Goal: Use online tool/utility: Utilize a website feature to perform a specific function

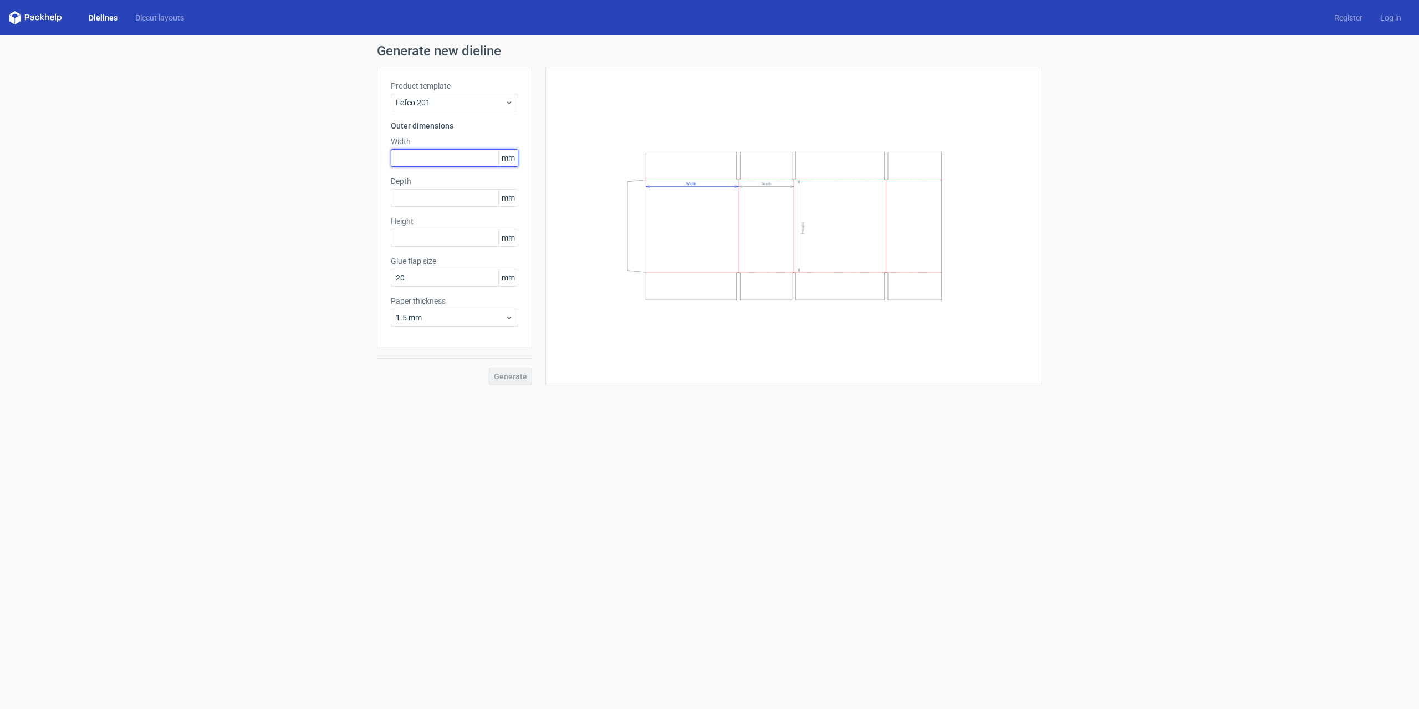
click at [416, 155] on input "text" at bounding box center [455, 158] width 128 height 18
click at [448, 102] on span "Fefco 201" at bounding box center [450, 102] width 109 height 11
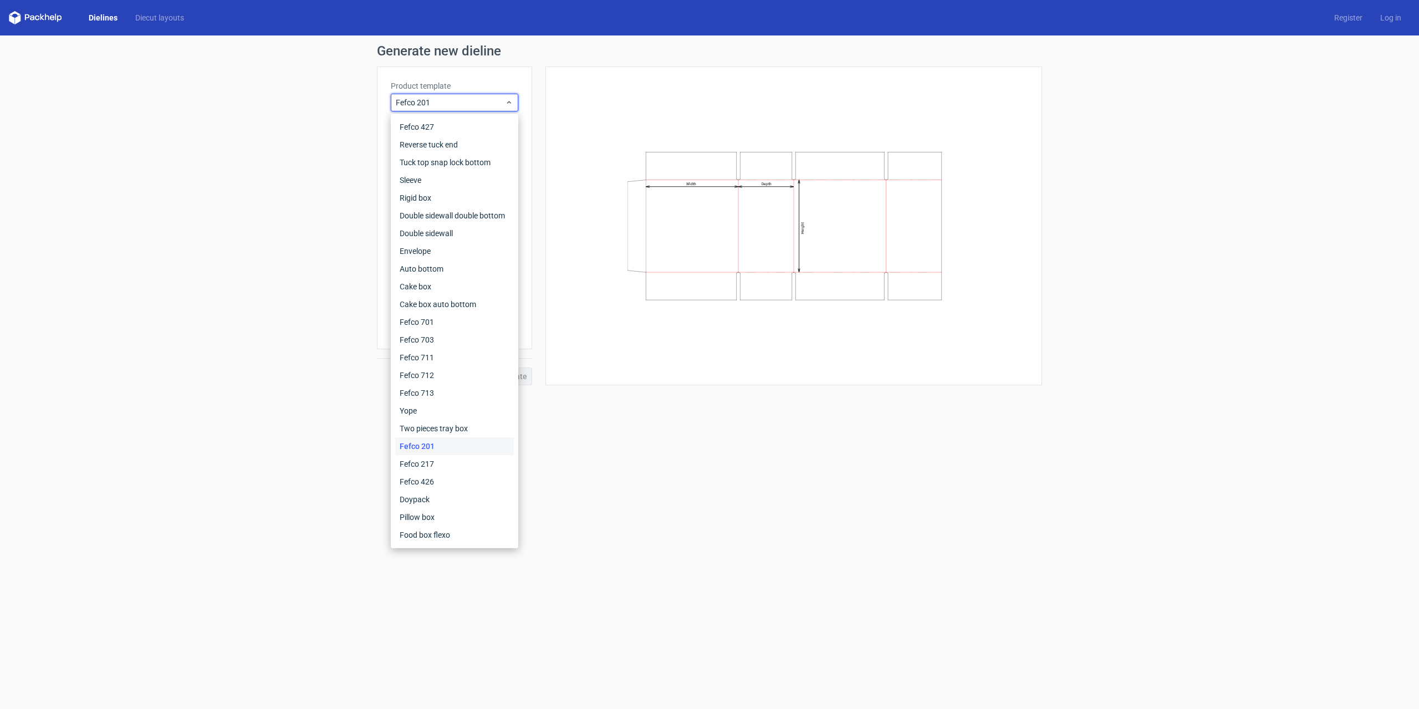
click at [528, 385] on div "Generate new dieline Product template Fefco 201 Outer dimensions Width mm Depth…" at bounding box center [709, 214] width 1419 height 359
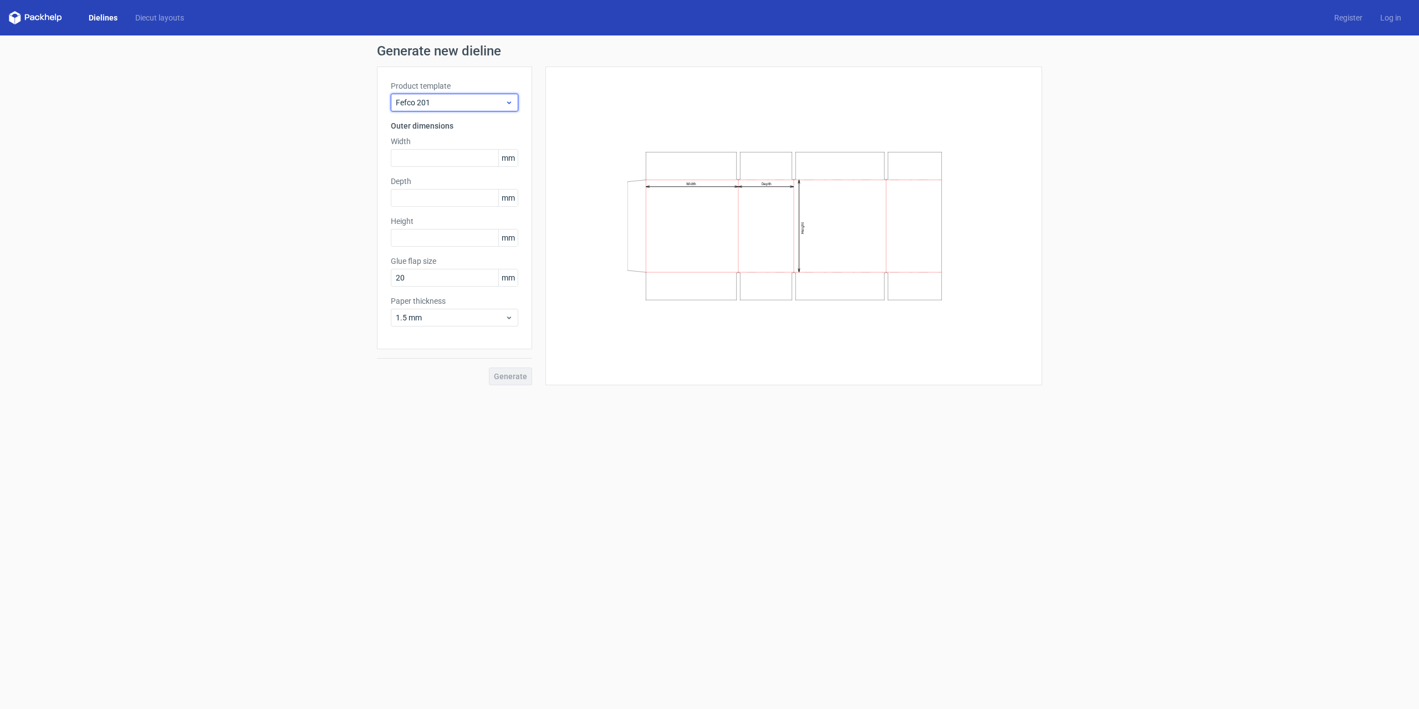
click at [438, 102] on span "Fefco 201" at bounding box center [450, 102] width 109 height 11
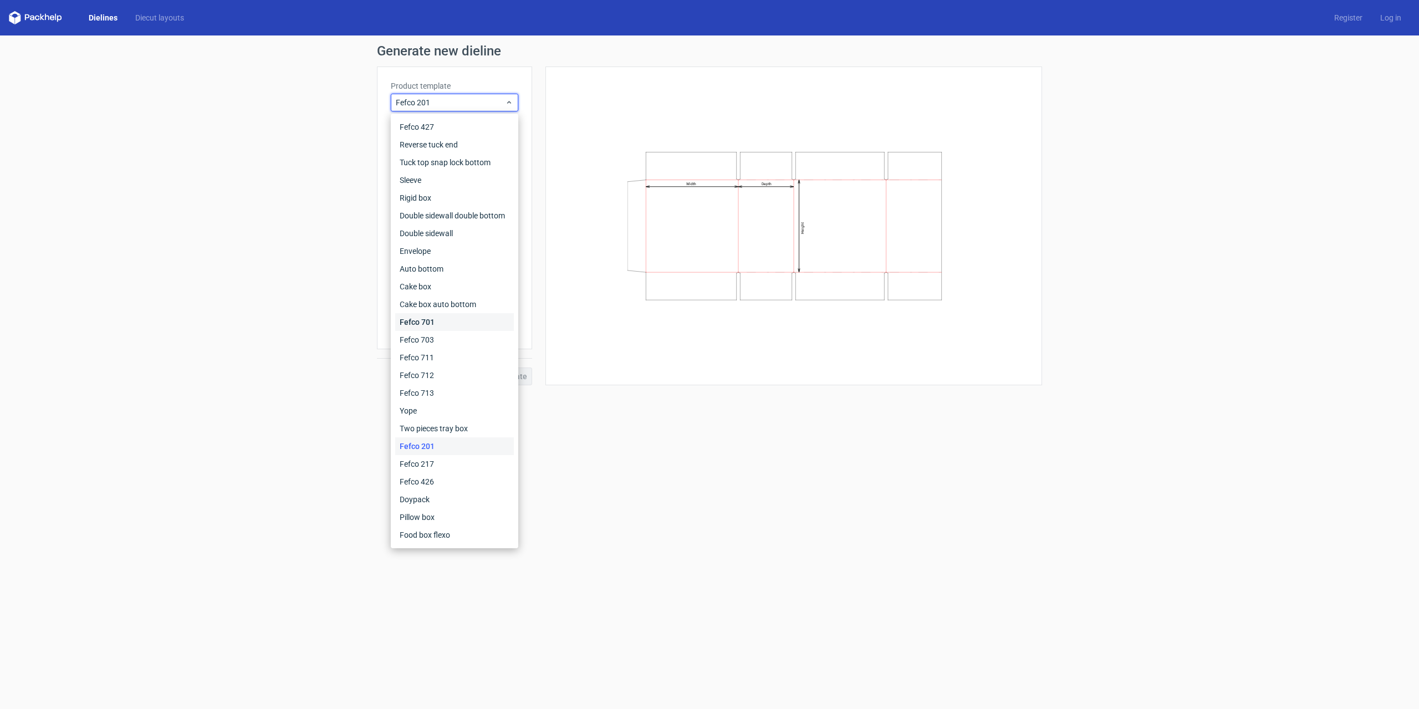
click at [427, 327] on div "Fefco 701" at bounding box center [454, 322] width 119 height 18
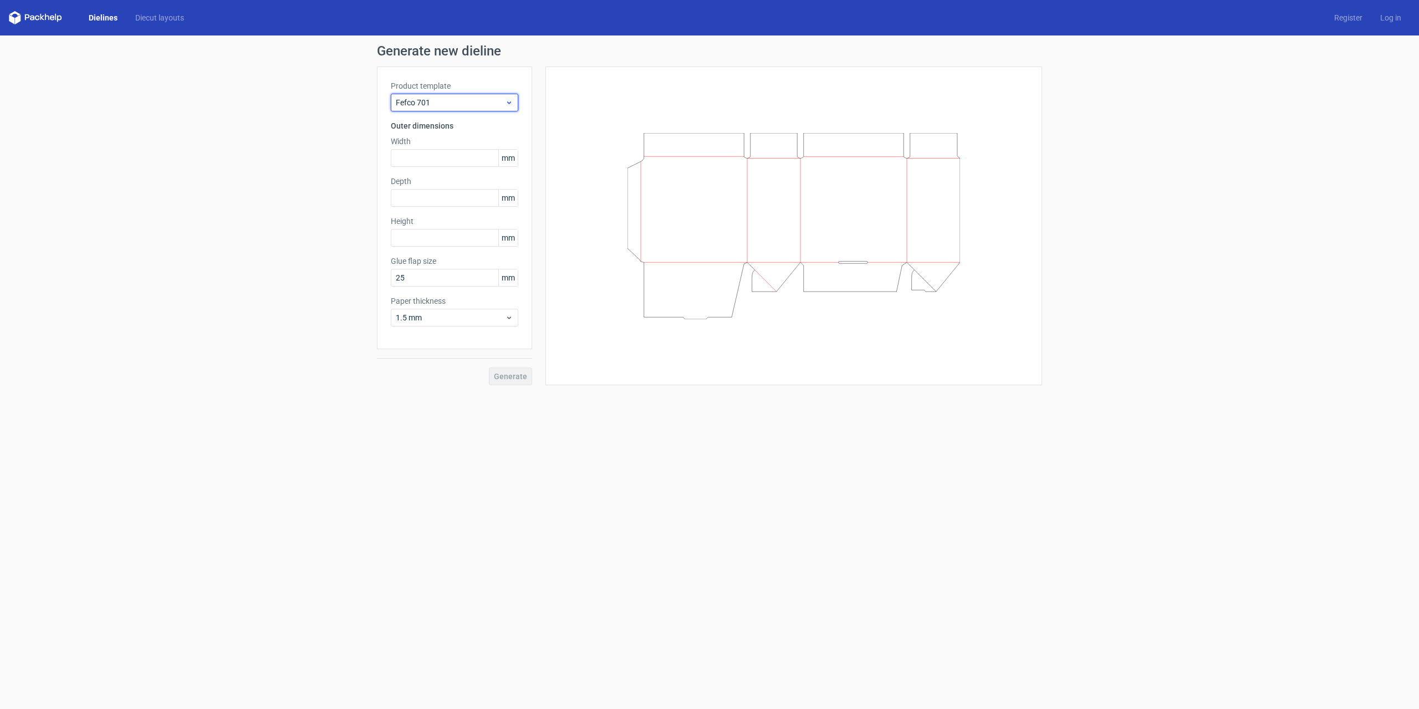
click at [470, 100] on span "Fefco 701" at bounding box center [450, 102] width 109 height 11
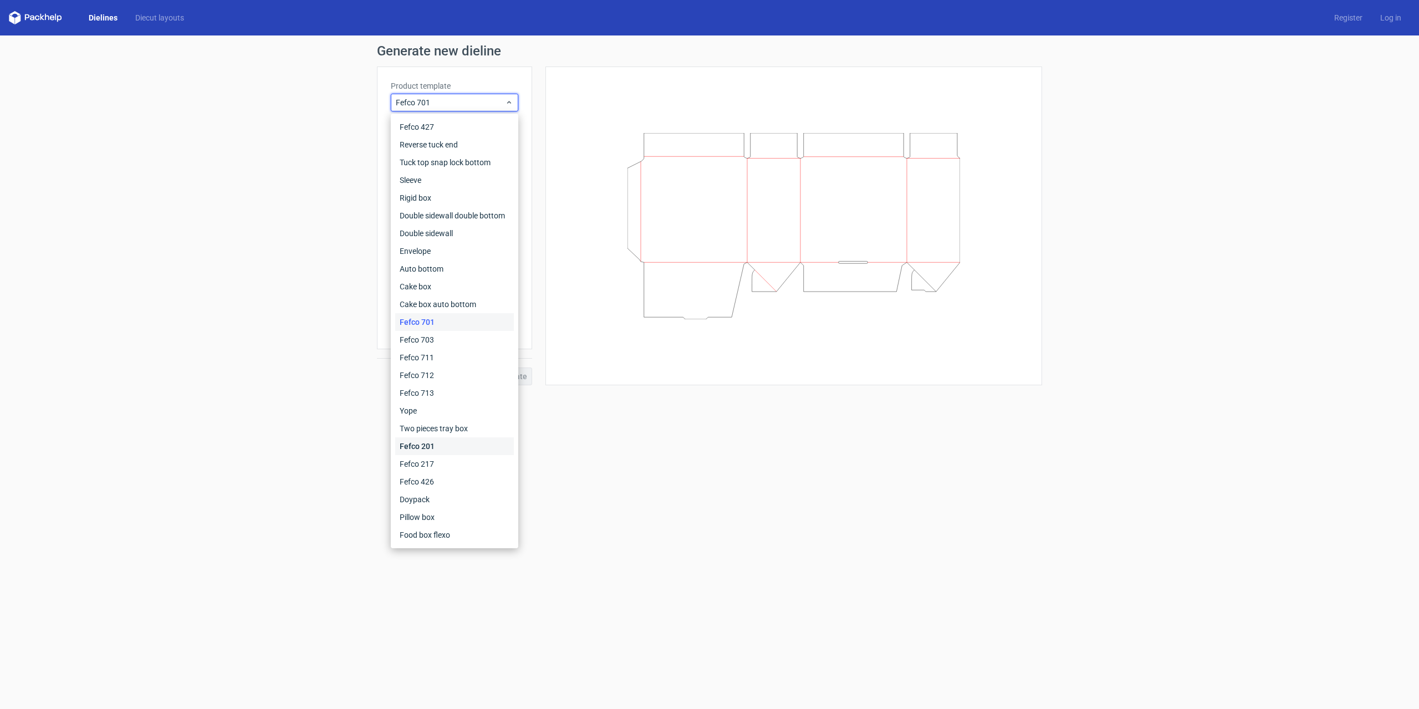
click at [448, 438] on div "Fefco 201" at bounding box center [454, 446] width 119 height 18
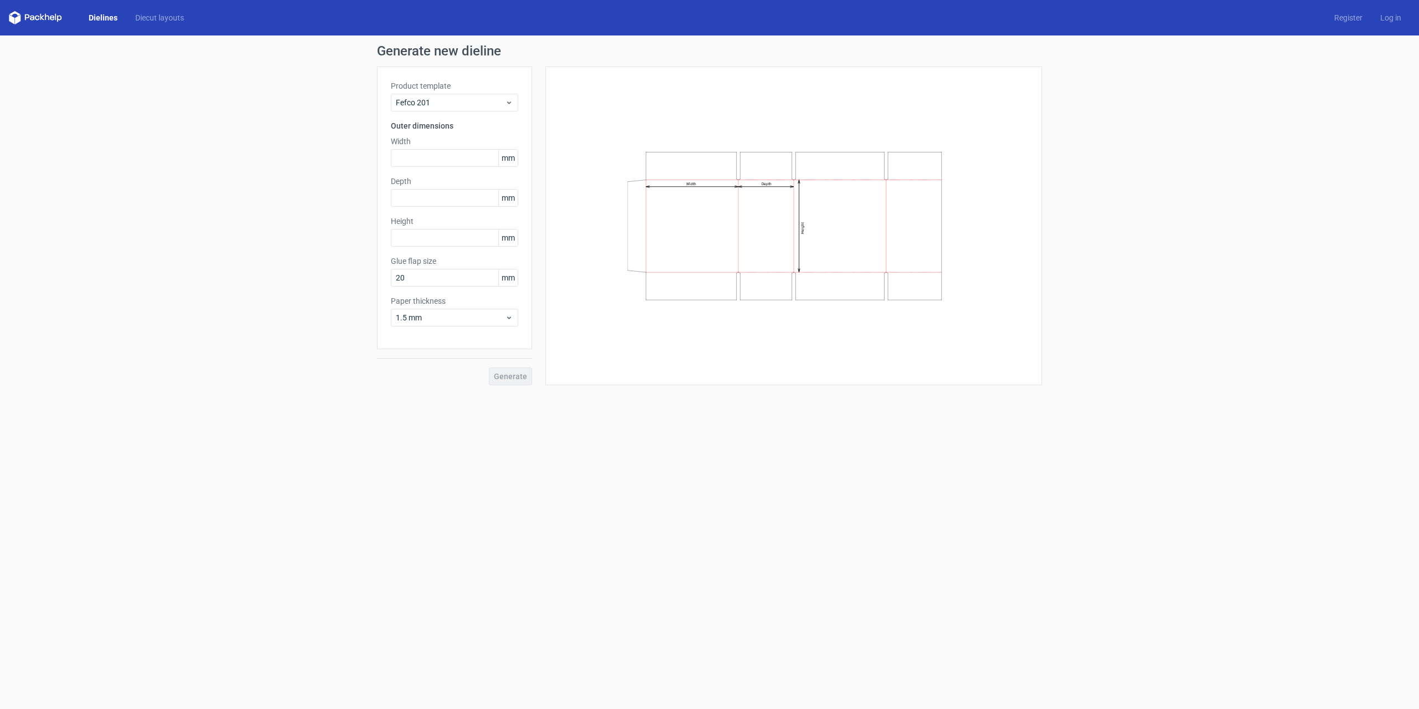
drag, startPoint x: 650, startPoint y: 456, endPoint x: 617, endPoint y: 429, distance: 42.9
click at [648, 455] on form "Generate new dieline Product template Fefco 201 Outer dimensions Width mm Depth…" at bounding box center [709, 372] width 1419 height 674
click at [425, 156] on input "text" at bounding box center [455, 158] width 128 height 18
type input "730"
click at [452, 198] on div "Depth mm" at bounding box center [455, 191] width 128 height 31
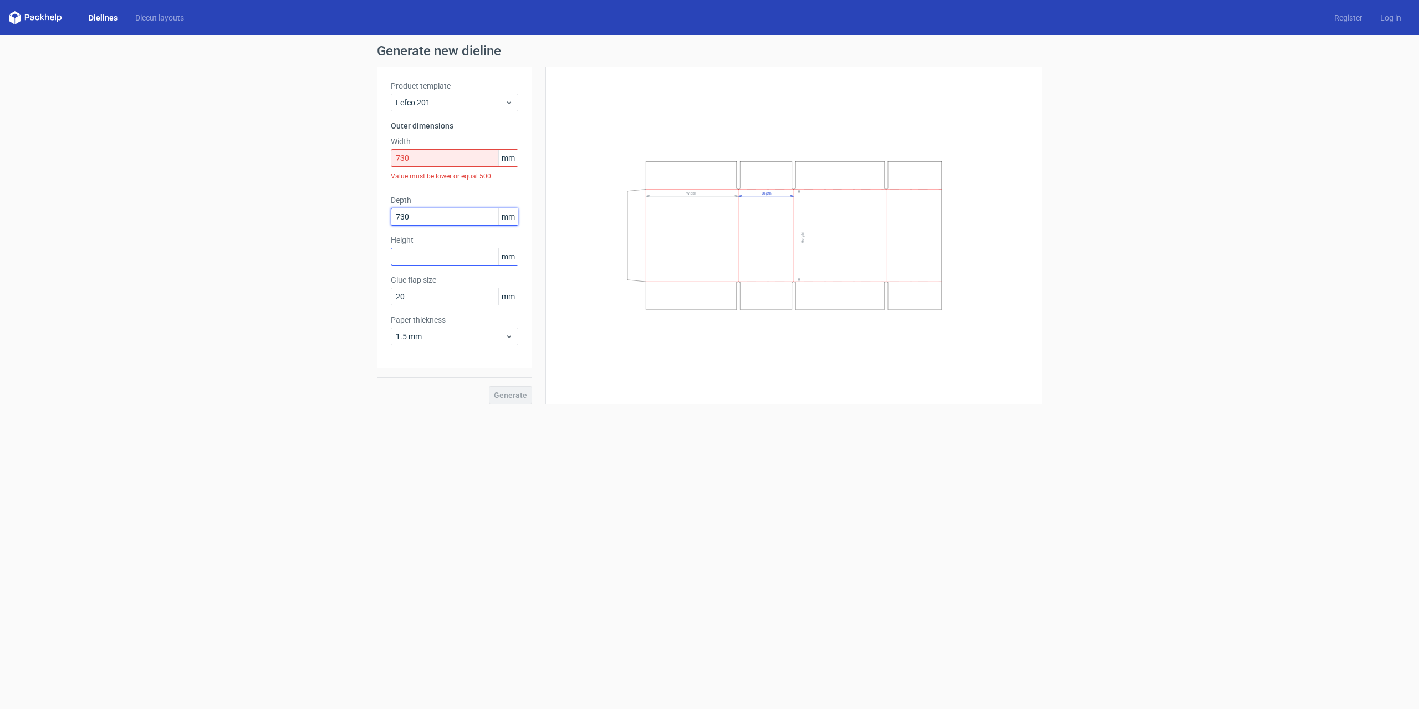
type input "730"
click at [446, 256] on div "Height mm" at bounding box center [455, 268] width 128 height 31
